Goal: Task Accomplishment & Management: Use online tool/utility

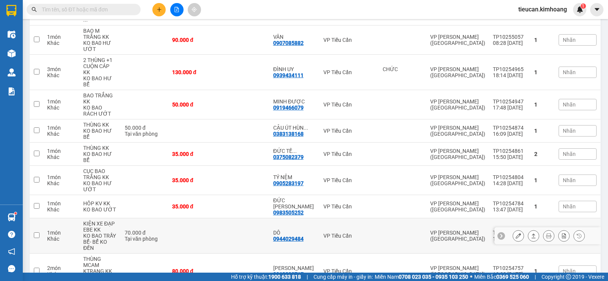
scroll to position [380, 0]
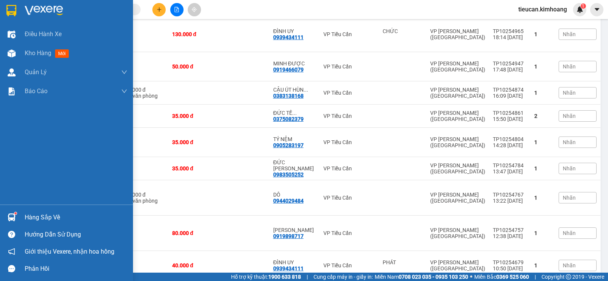
click at [17, 215] on div at bounding box center [11, 217] width 13 height 13
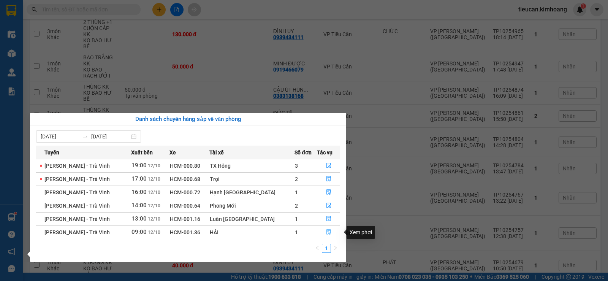
click at [326, 233] on icon "file-done" at bounding box center [328, 231] width 5 height 5
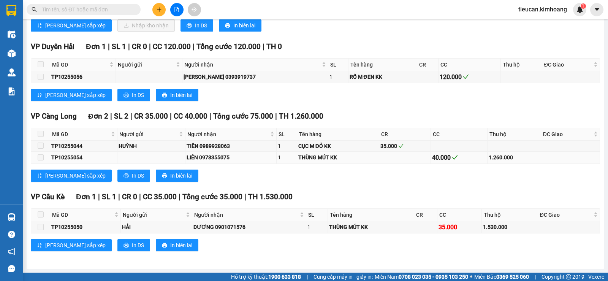
scroll to position [175, 0]
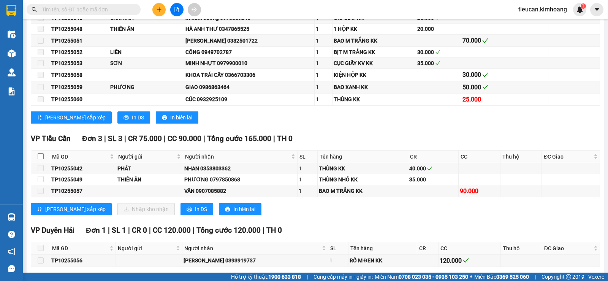
click at [39, 159] on input "checkbox" at bounding box center [41, 156] width 6 height 6
checkbox input "true"
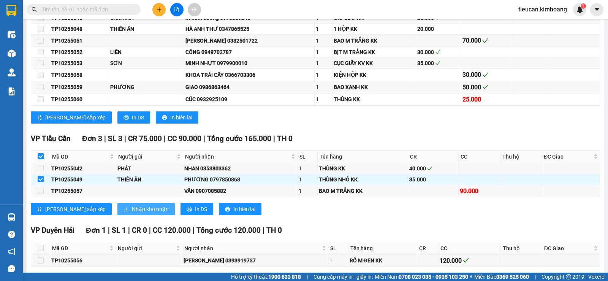
click at [123, 212] on icon "download" at bounding box center [125, 208] width 5 height 5
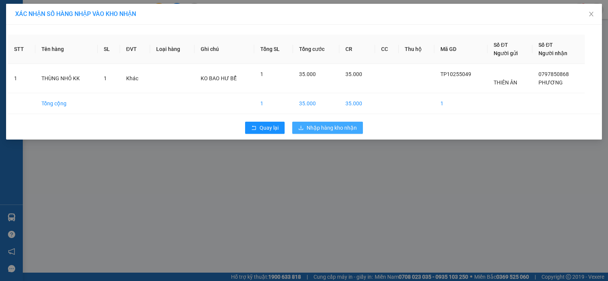
click at [298, 123] on button "Nhập hàng kho nhận" at bounding box center [327, 128] width 71 height 12
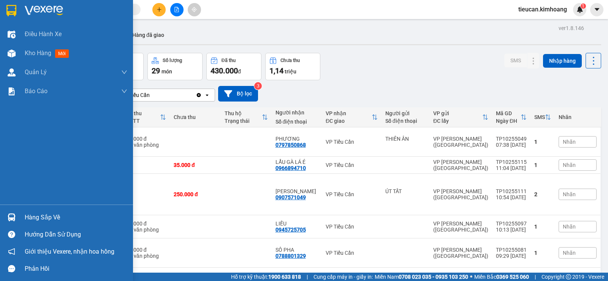
click at [21, 220] on div "Hàng sắp về" at bounding box center [66, 217] width 133 height 17
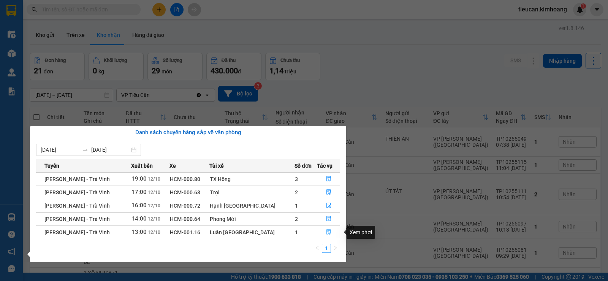
click at [327, 228] on button "button" at bounding box center [328, 232] width 23 height 12
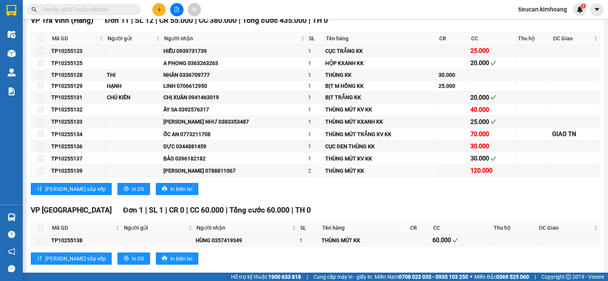
scroll to position [373, 0]
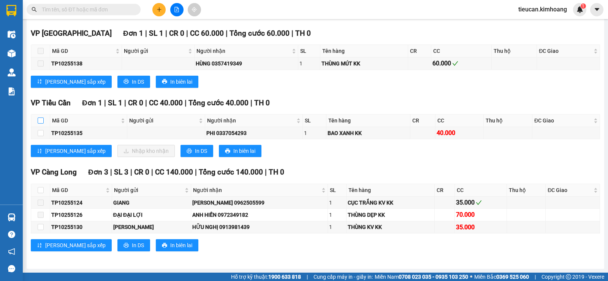
click at [40, 122] on input "checkbox" at bounding box center [41, 120] width 6 height 6
checkbox input "true"
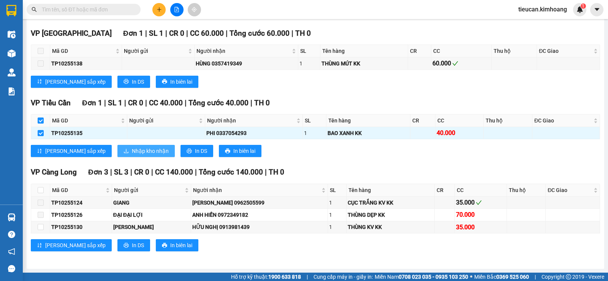
click at [132, 151] on span "Nhập kho nhận" at bounding box center [150, 151] width 37 height 8
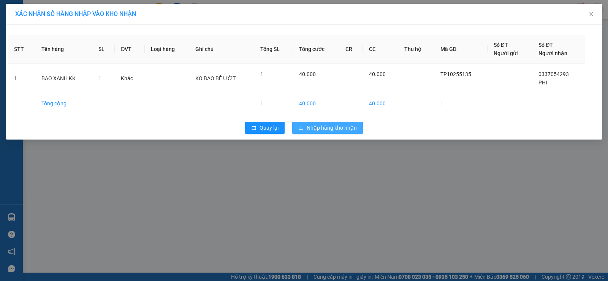
click at [301, 127] on icon "download" at bounding box center [300, 127] width 5 height 5
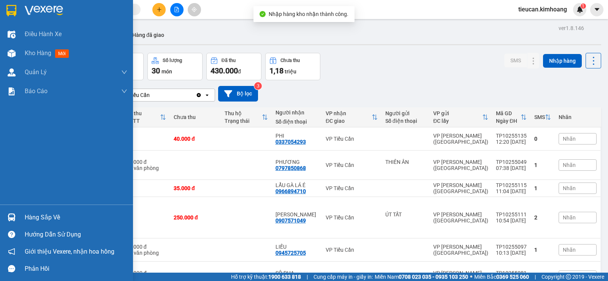
click at [28, 216] on div "Hàng sắp về" at bounding box center [76, 217] width 103 height 11
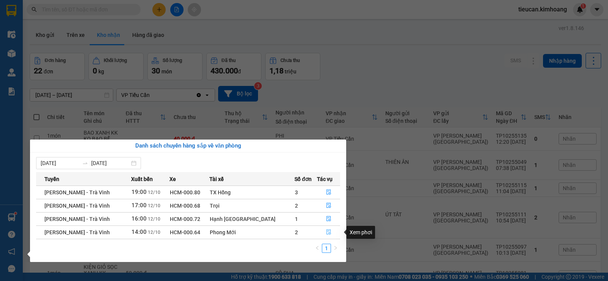
click at [326, 230] on icon "file-done" at bounding box center [328, 232] width 5 height 5
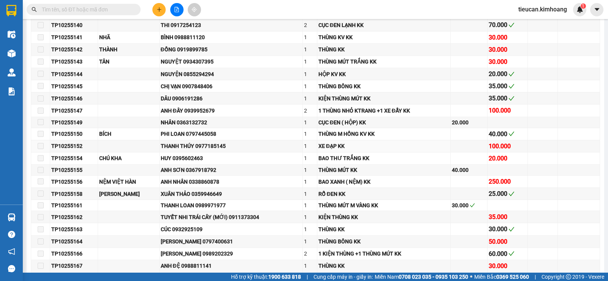
scroll to position [418, 0]
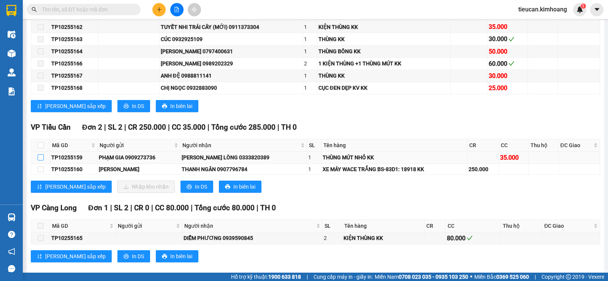
click at [41, 160] on input "checkbox" at bounding box center [41, 157] width 6 height 6
checkbox input "true"
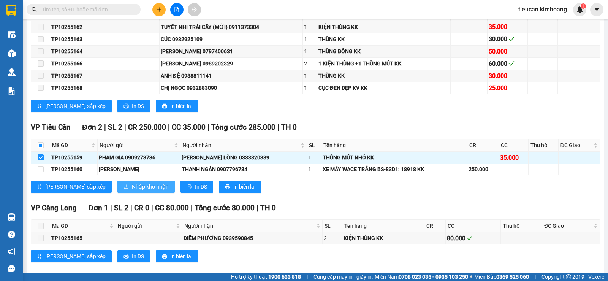
click at [123, 189] on icon "download" at bounding box center [125, 186] width 5 height 5
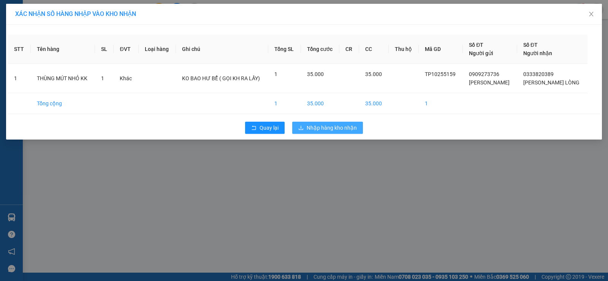
click at [321, 124] on span "Nhập hàng kho nhận" at bounding box center [332, 127] width 50 height 8
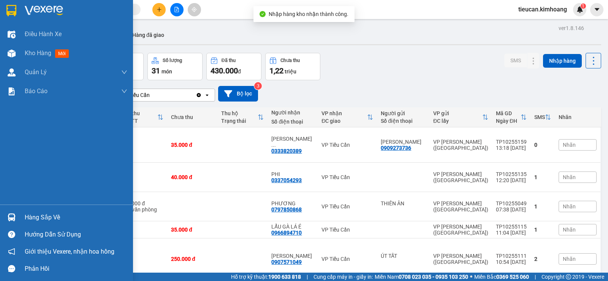
click at [28, 212] on div "Hàng sắp về" at bounding box center [76, 217] width 103 height 11
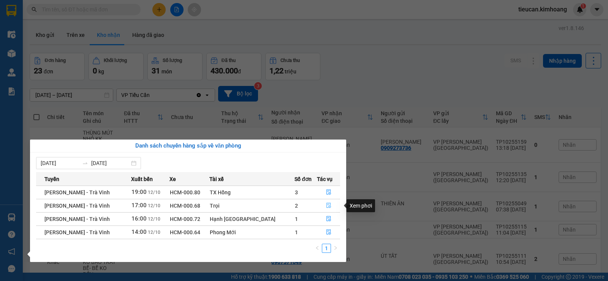
click at [326, 206] on icon "file-done" at bounding box center [328, 205] width 5 height 5
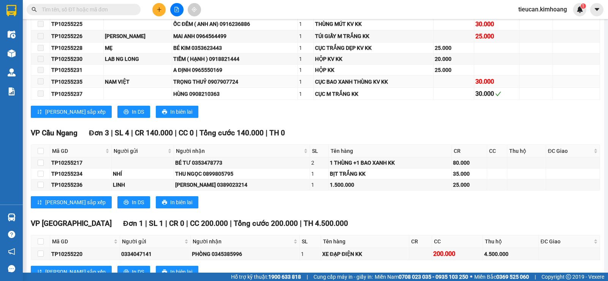
scroll to position [456, 0]
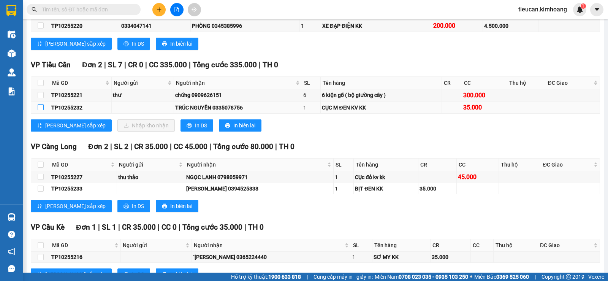
click at [40, 110] on input "checkbox" at bounding box center [41, 107] width 6 height 6
checkbox input "true"
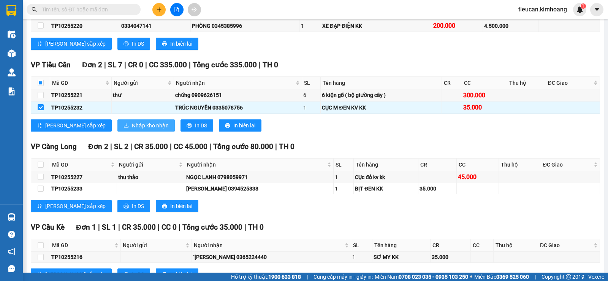
click at [132, 130] on span "Nhập kho nhận" at bounding box center [150, 125] width 37 height 8
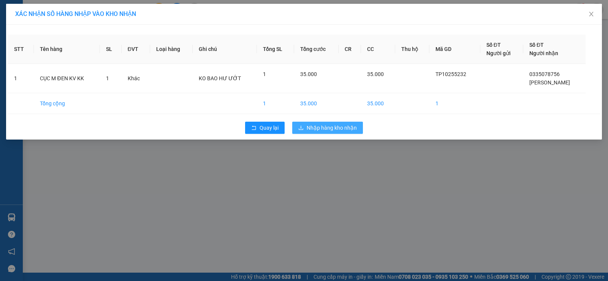
click at [301, 126] on icon "download" at bounding box center [300, 127] width 5 height 5
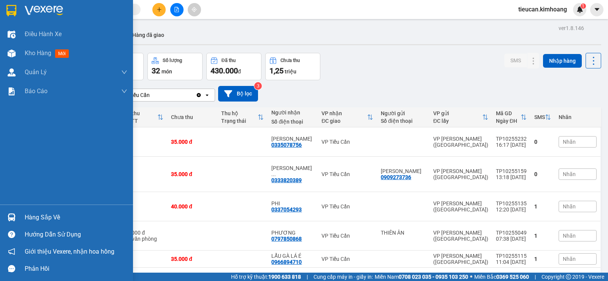
click at [32, 214] on div "Hàng sắp về" at bounding box center [76, 217] width 103 height 11
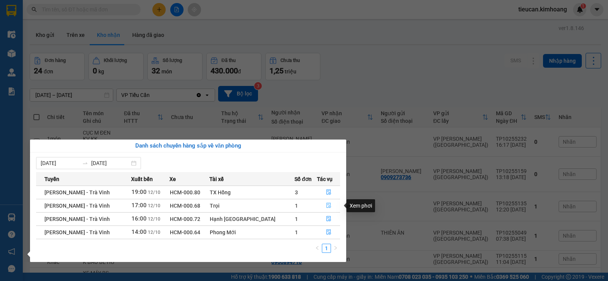
click at [326, 203] on icon "file-done" at bounding box center [328, 205] width 5 height 5
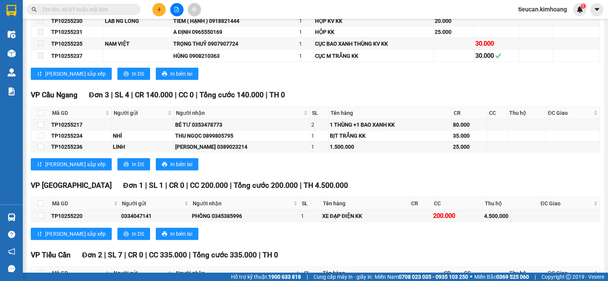
scroll to position [492, 0]
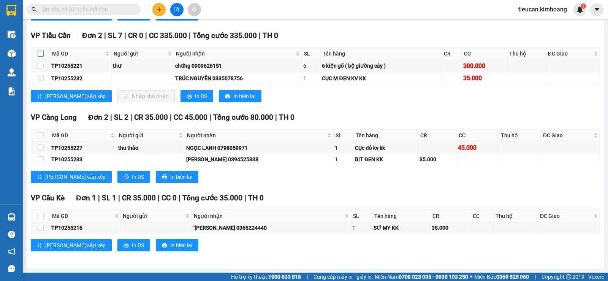
click at [41, 54] on input "checkbox" at bounding box center [41, 54] width 6 height 6
checkbox input "true"
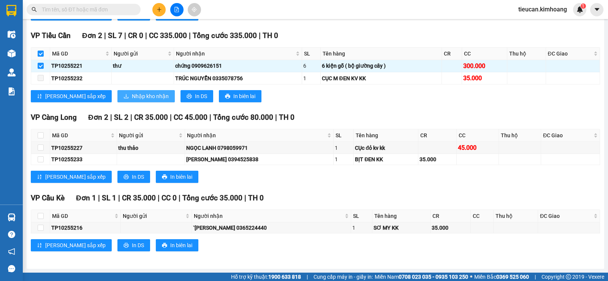
click at [132, 93] on span "Nhập kho nhận" at bounding box center [150, 96] width 37 height 8
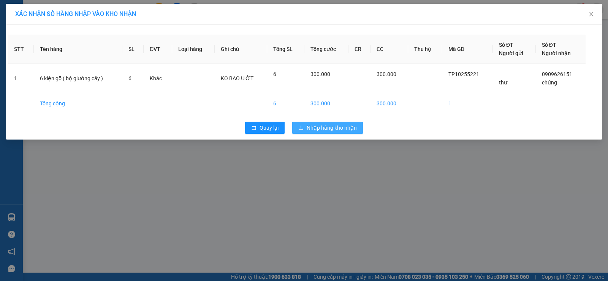
click at [313, 124] on span "Nhập hàng kho nhận" at bounding box center [332, 127] width 50 height 8
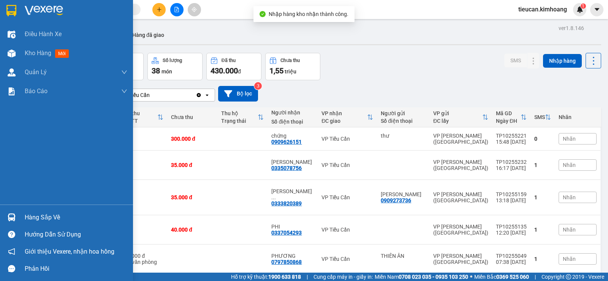
click at [16, 216] on div at bounding box center [11, 217] width 13 height 13
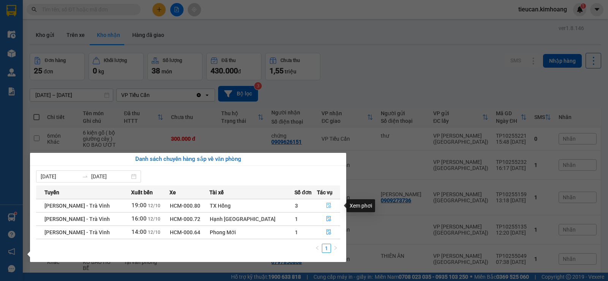
click at [326, 205] on icon "file-done" at bounding box center [328, 205] width 5 height 5
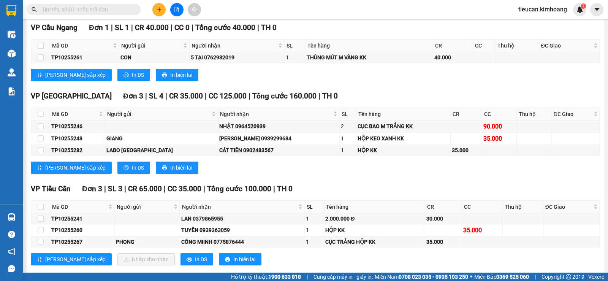
scroll to position [722, 0]
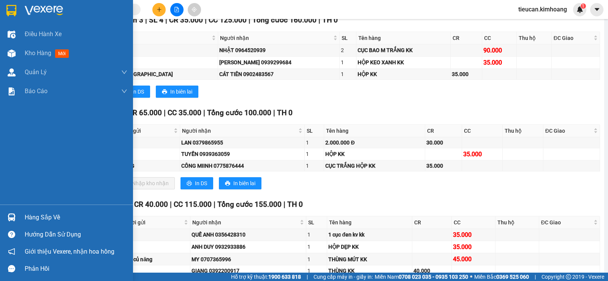
click at [34, 216] on div "Hàng sắp về" at bounding box center [76, 217] width 103 height 11
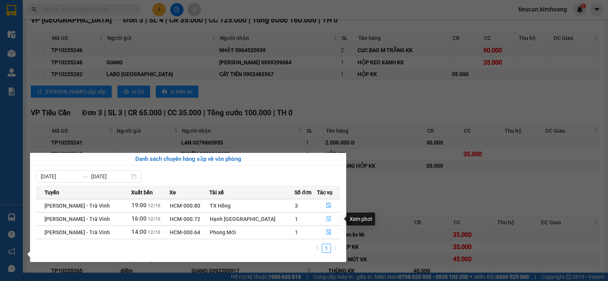
click at [321, 217] on button "button" at bounding box center [328, 219] width 23 height 12
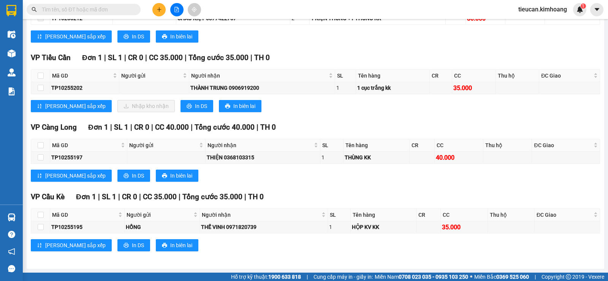
scroll to position [499, 0]
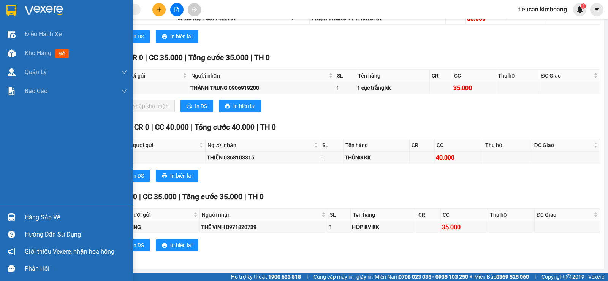
click at [37, 220] on div "Hàng sắp về" at bounding box center [76, 217] width 103 height 11
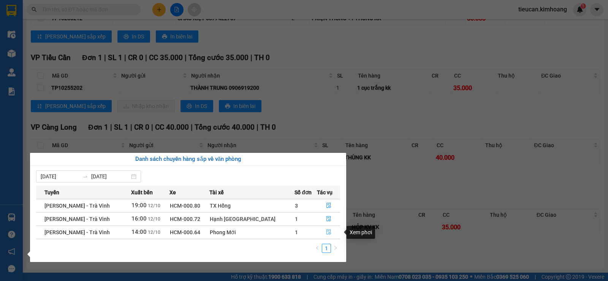
click at [327, 230] on icon "file-done" at bounding box center [328, 232] width 5 height 5
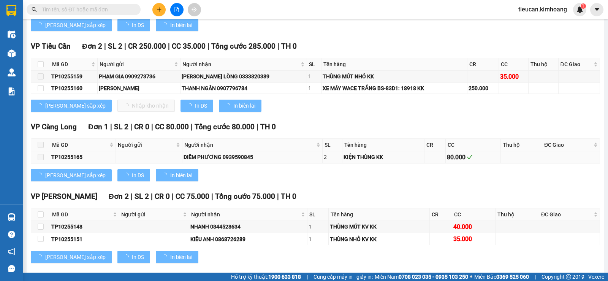
scroll to position [517, 0]
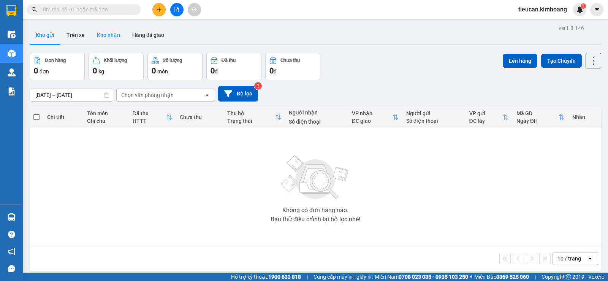
click at [113, 32] on button "Kho nhận" at bounding box center [108, 35] width 35 height 18
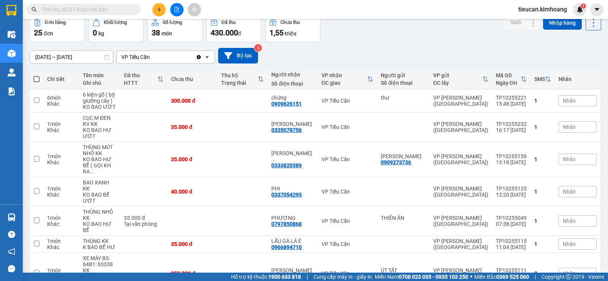
scroll to position [76, 0]
